Goal: Use online tool/utility: Use online tool/utility

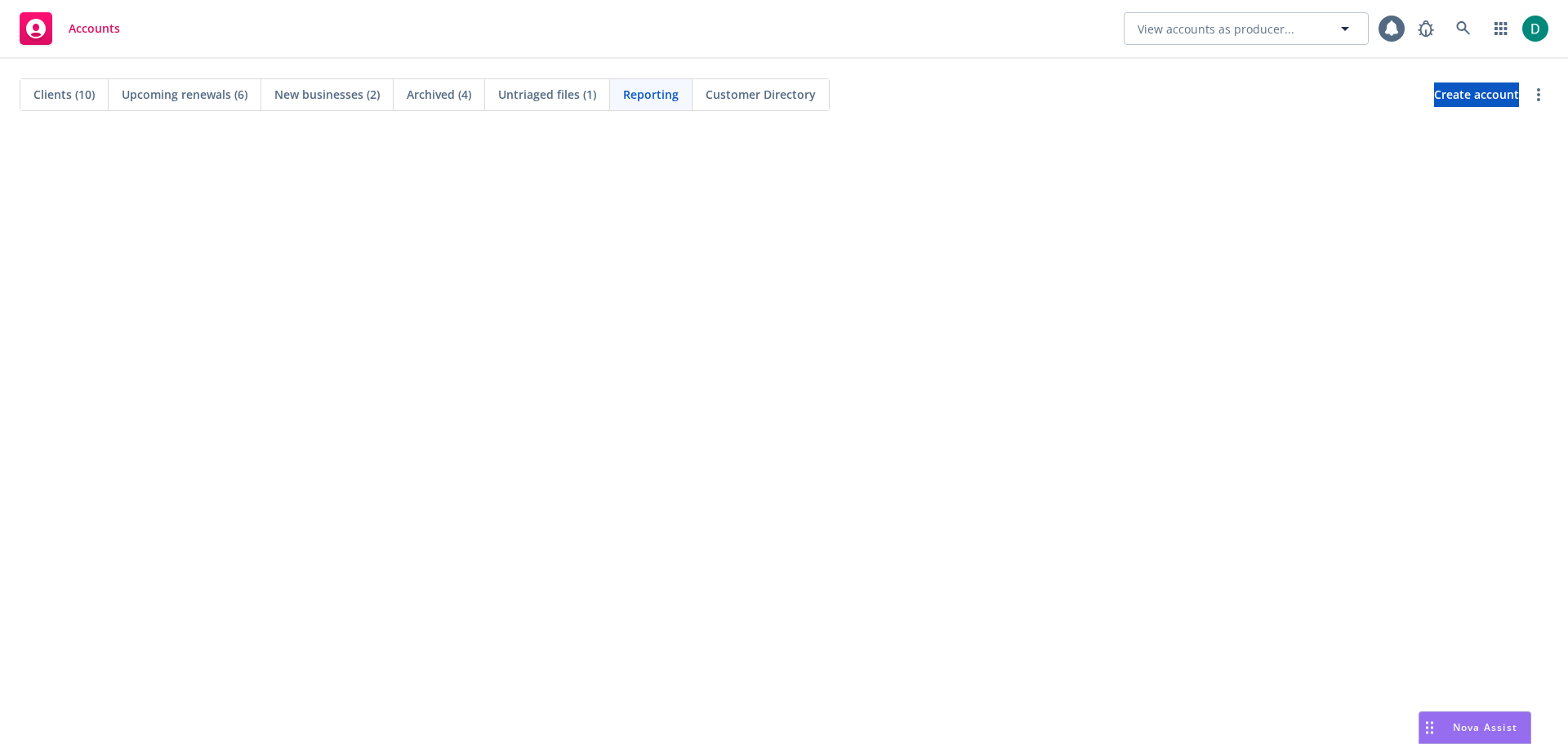
click at [1487, 740] on div "Nova Assist" at bounding box center [1475, 728] width 111 height 31
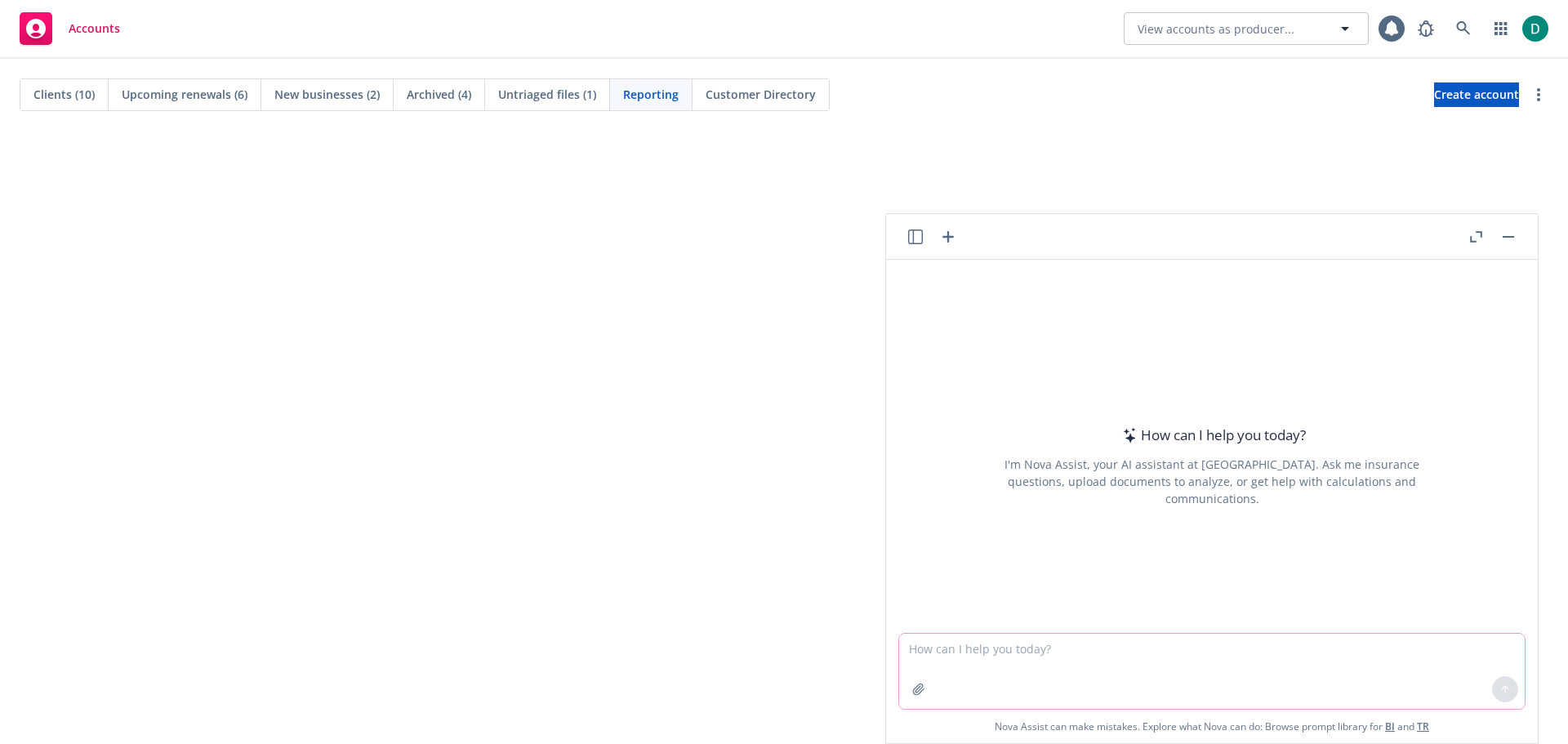
click at [1076, 639] on textarea at bounding box center [1212, 671] width 626 height 75
paste textarea "Good morning Team: In preparation for our call later [DATE], I have spent some …"
type textarea "Help me clean up this email Good morning Team: In preparation for our call late…"
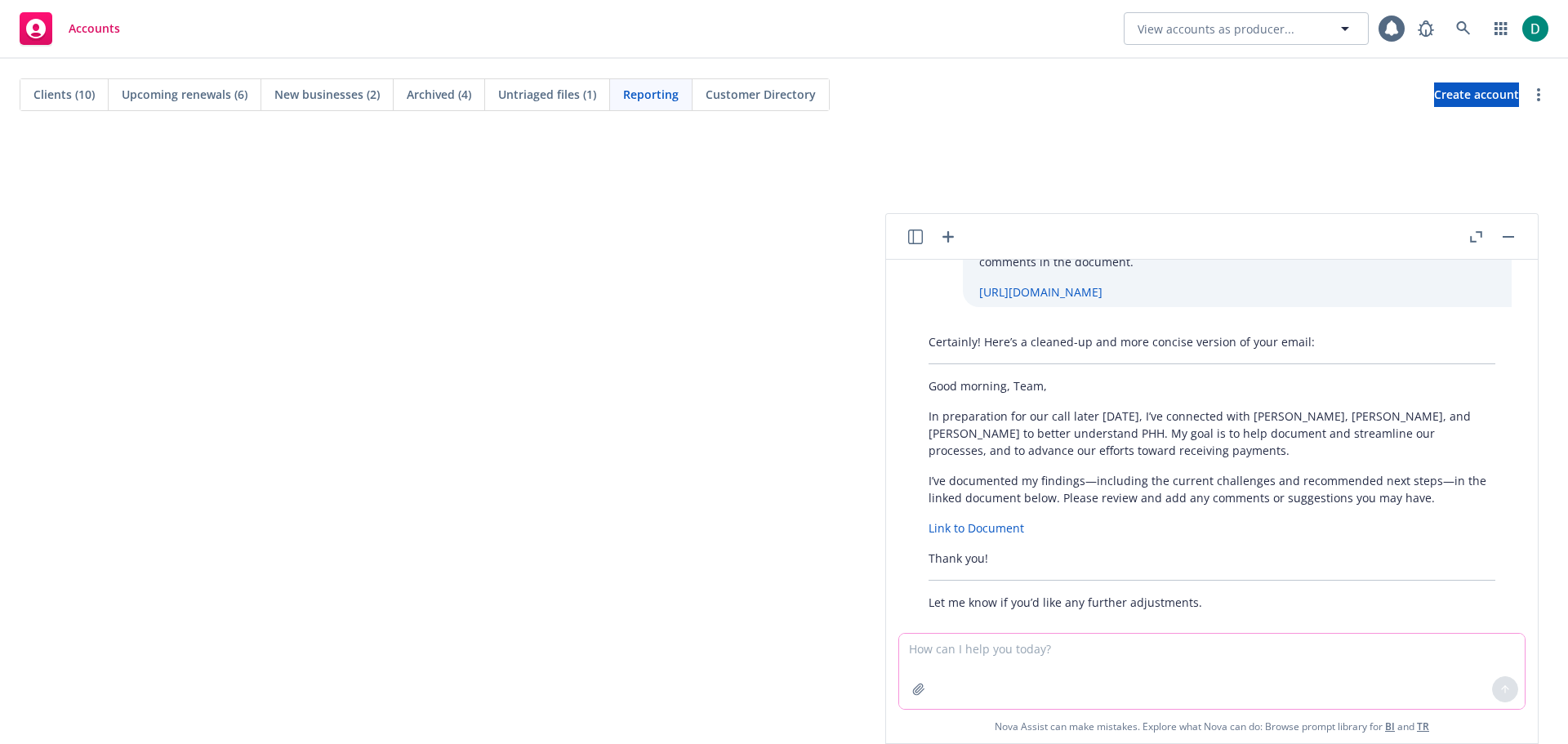
scroll to position [166, 0]
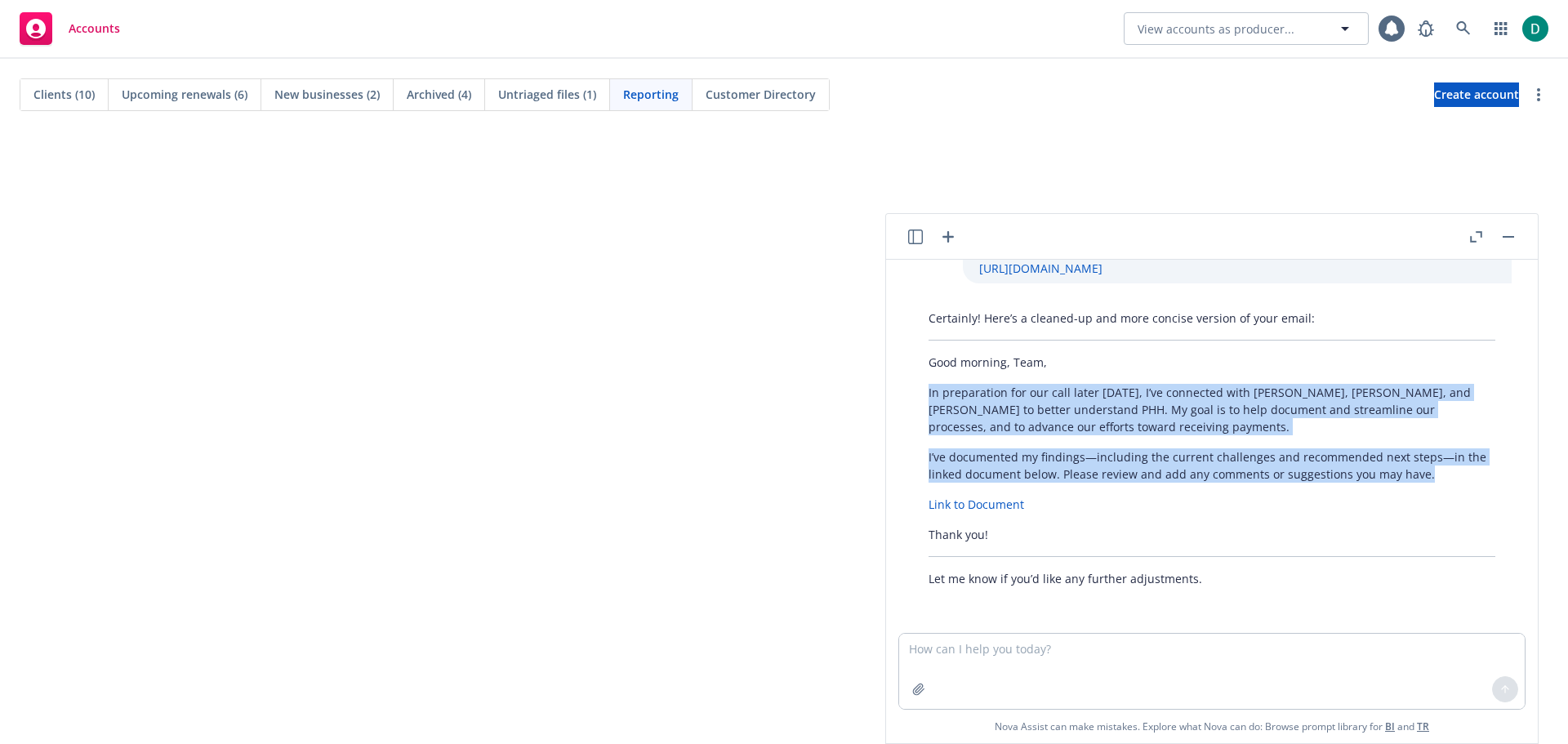
drag, startPoint x: 1424, startPoint y: 474, endPoint x: 920, endPoint y: 396, distance: 510.0
click at [920, 396] on div "Certainly! Here’s a cleaned-up and more concise version of your email: Good mor…" at bounding box center [1211, 448] width 599 height 291
drag, startPoint x: 991, startPoint y: 533, endPoint x: 910, endPoint y: 359, distance: 191.9
click at [910, 359] on div "Certainly! Here’s a cleaned-up and more concise version of your email: Good mor…" at bounding box center [1212, 448] width 626 height 291
copy div "Good morning, Team, In preparation for our call later [DATE], I’ve connected wi…"
